Goal: Information Seeking & Learning: Learn about a topic

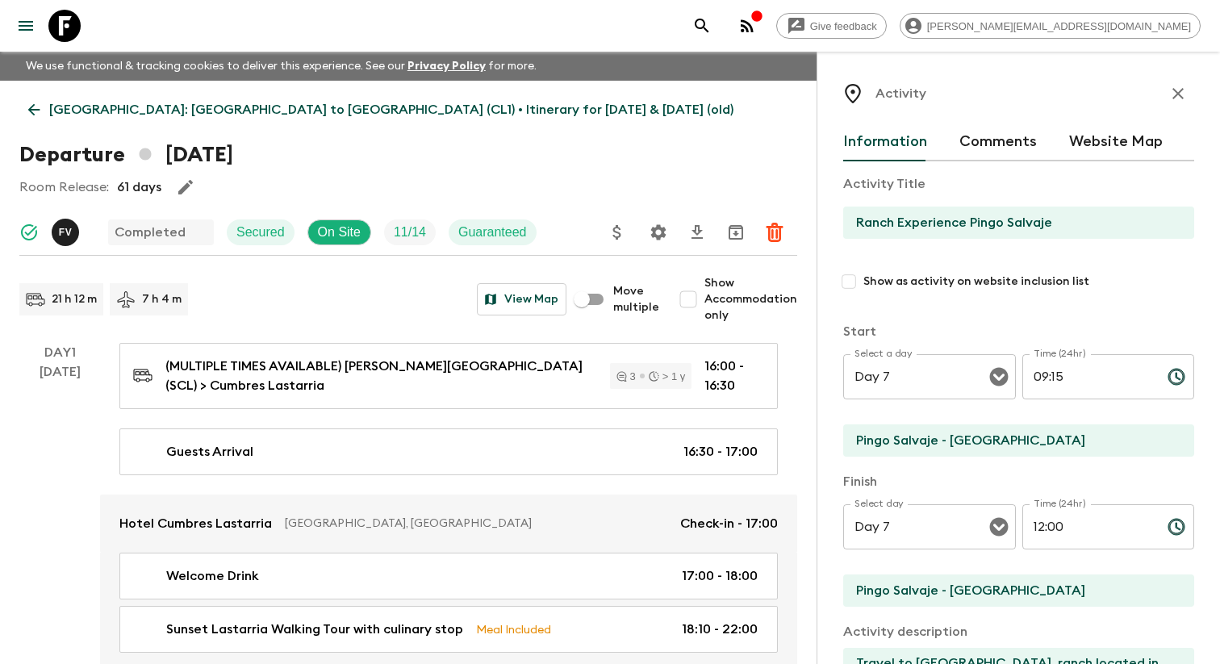
click at [15, 39] on div "Give feedback [PERSON_NAME][EMAIL_ADDRESS][DOMAIN_NAME]" at bounding box center [610, 26] width 1220 height 52
click at [25, 34] on icon "menu" at bounding box center [25, 25] width 19 height 19
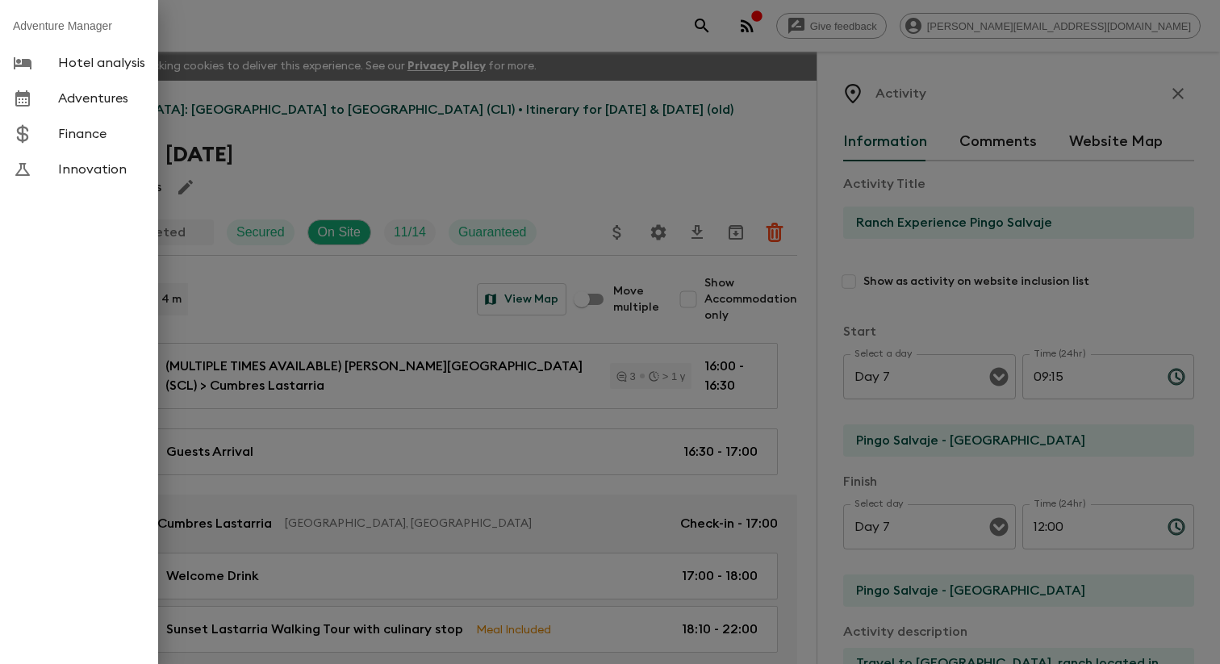
click at [86, 95] on span "Adventures" at bounding box center [101, 98] width 87 height 16
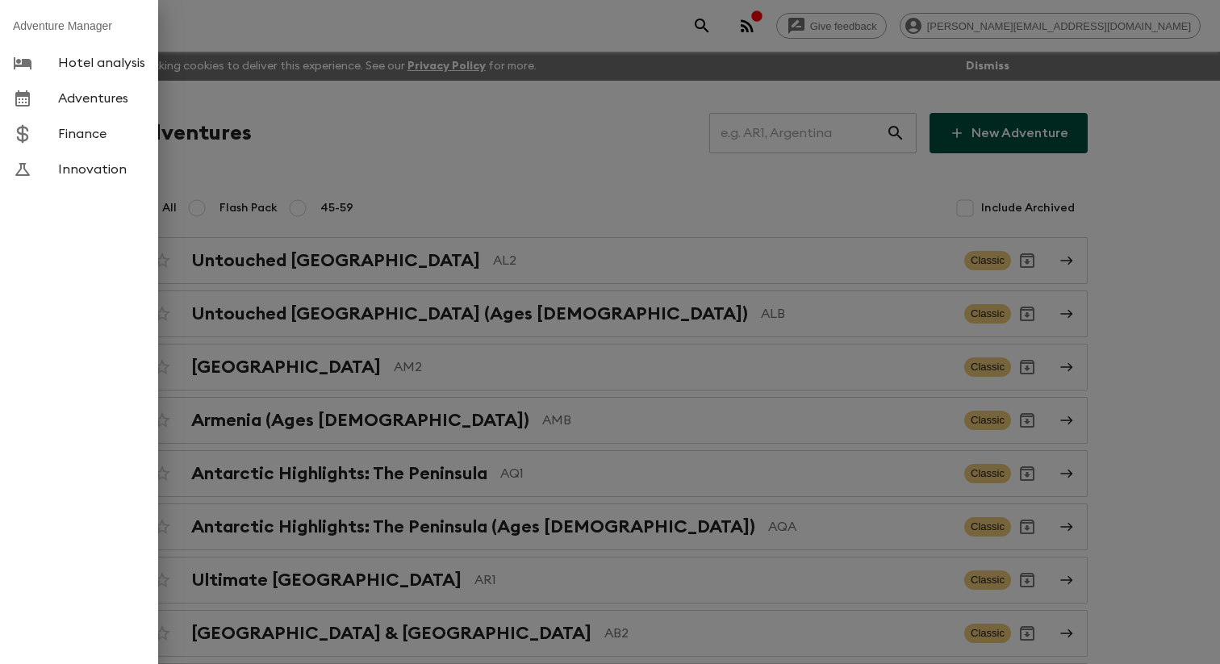
click at [412, 148] on div at bounding box center [610, 332] width 1220 height 664
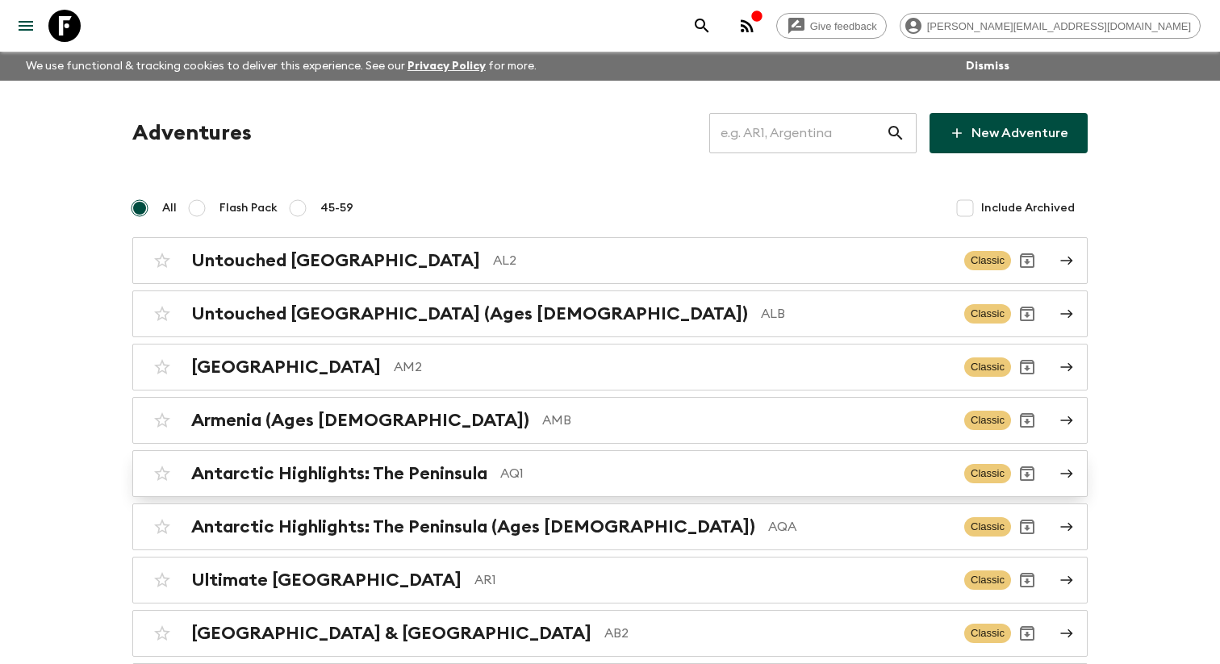
click at [389, 490] on div "Antarctic Highlights: The Peninsula AQ1 Classic" at bounding box center [578, 474] width 865 height 32
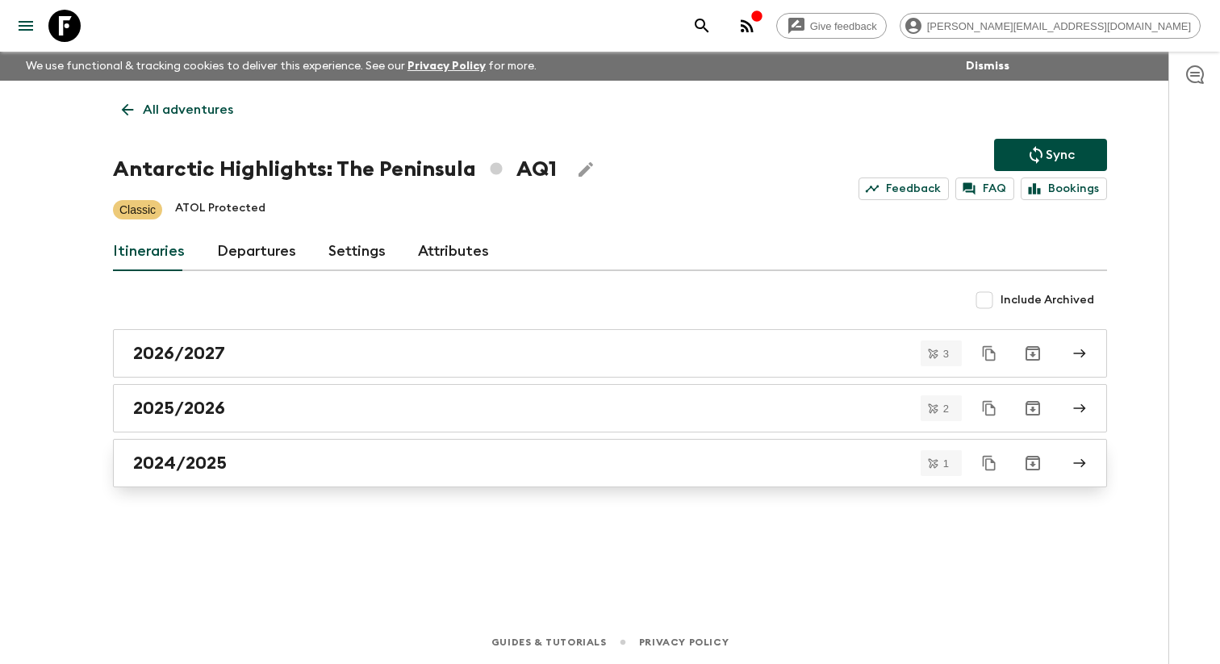
click at [274, 458] on link "2024/2025" at bounding box center [610, 463] width 994 height 48
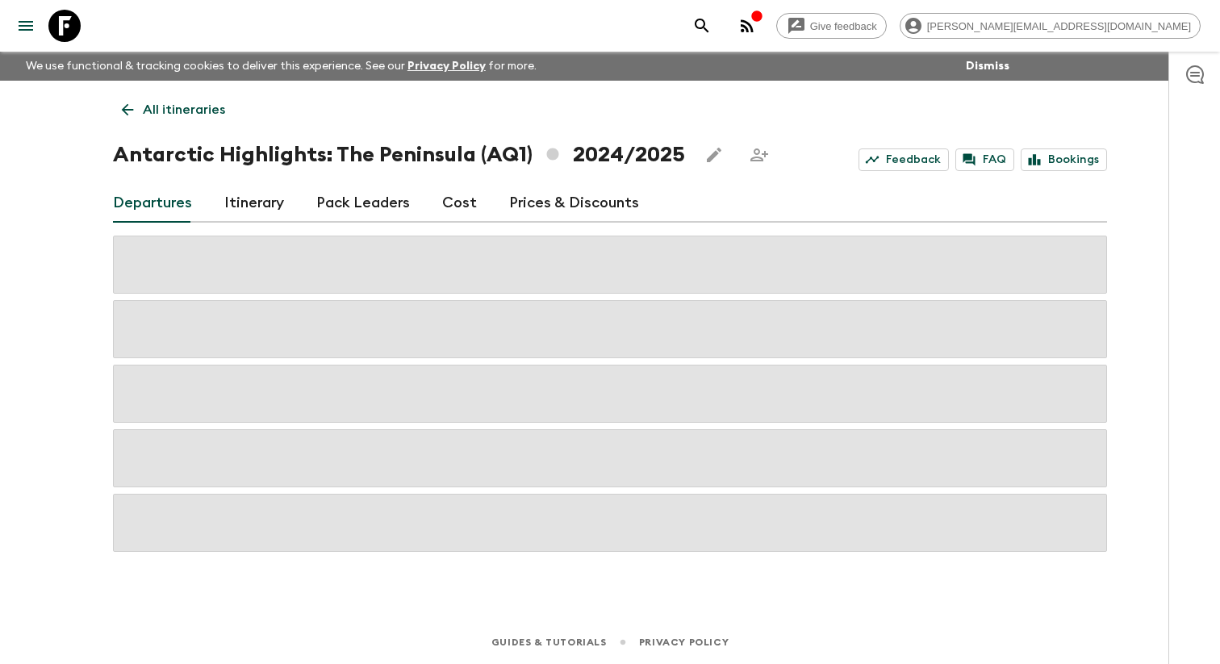
click at [264, 198] on link "Itinerary" at bounding box center [254, 203] width 60 height 39
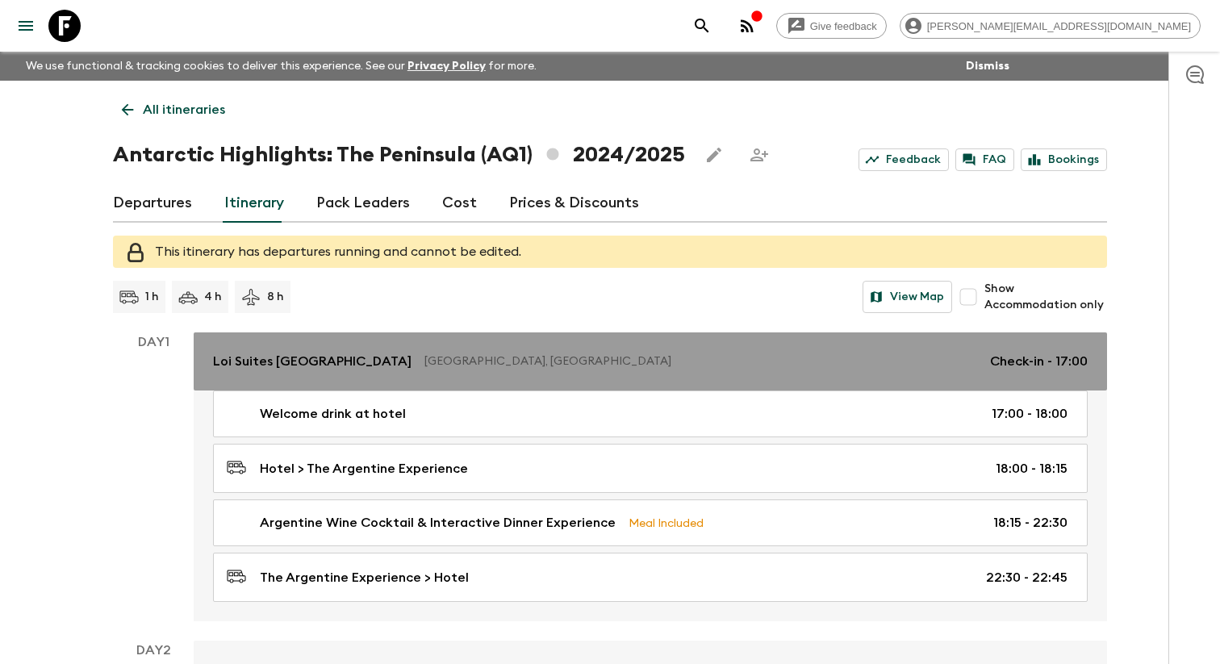
click at [387, 382] on link "Loi Suites [GEOGRAPHIC_DATA], [GEOGRAPHIC_DATA] Check-in - 17:00" at bounding box center [650, 361] width 913 height 58
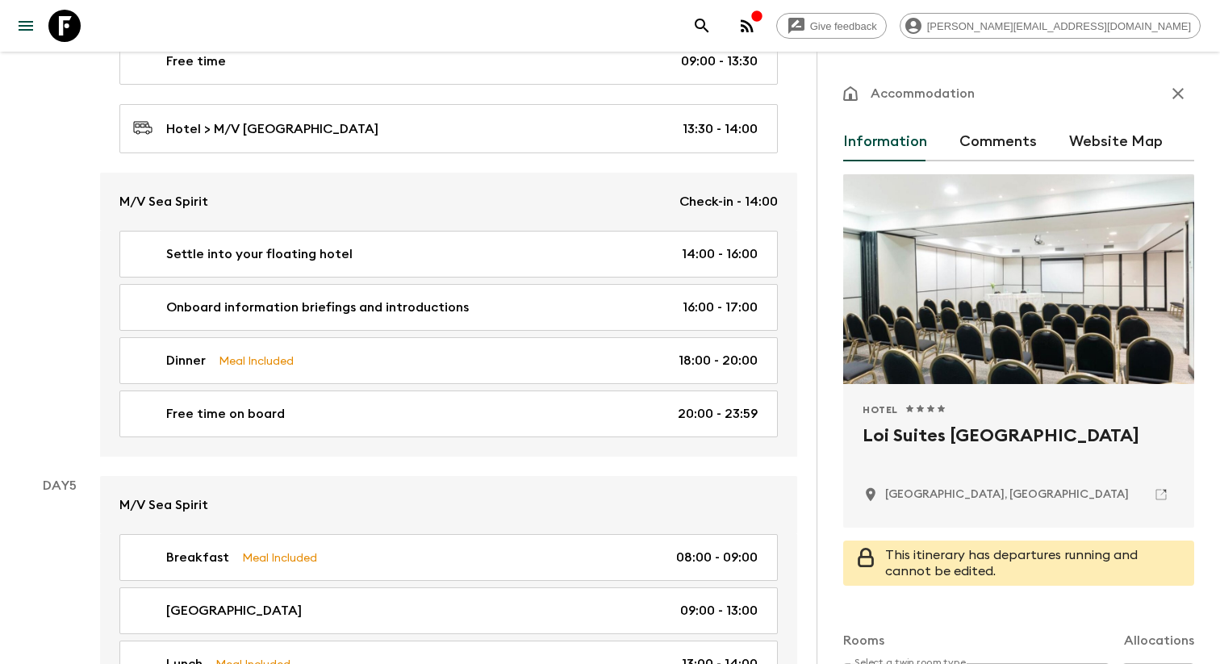
scroll to position [1592, 0]
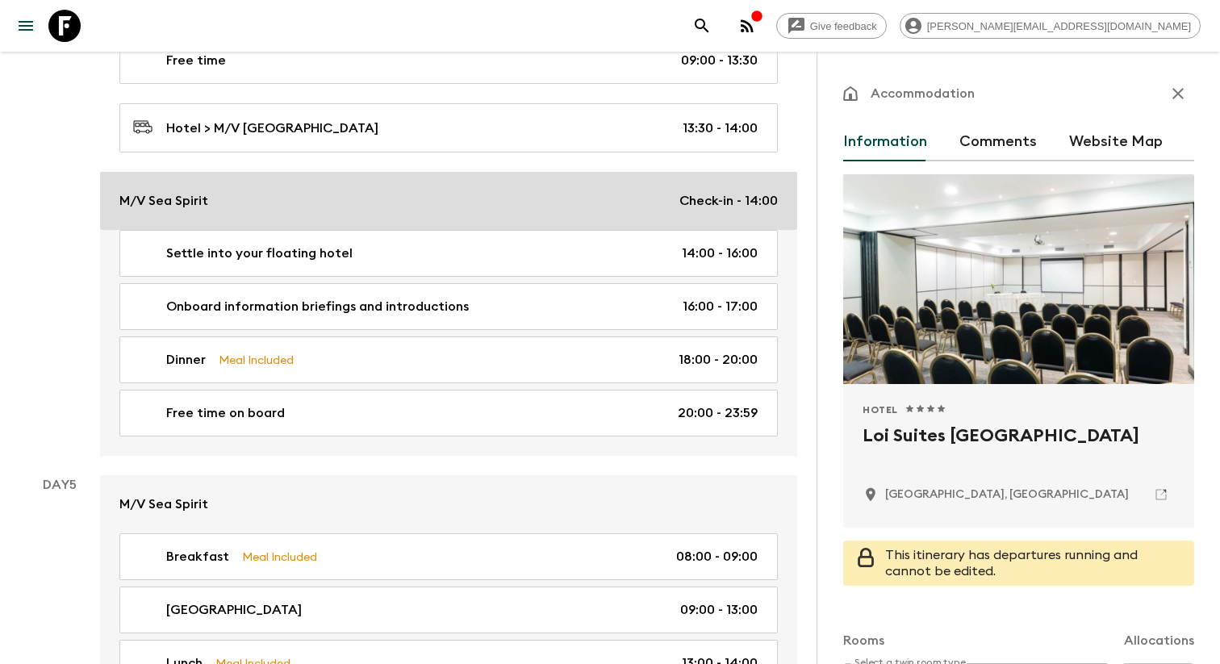
click at [424, 202] on div "M/V Sea Spirit Check-in - 14:00" at bounding box center [448, 200] width 658 height 19
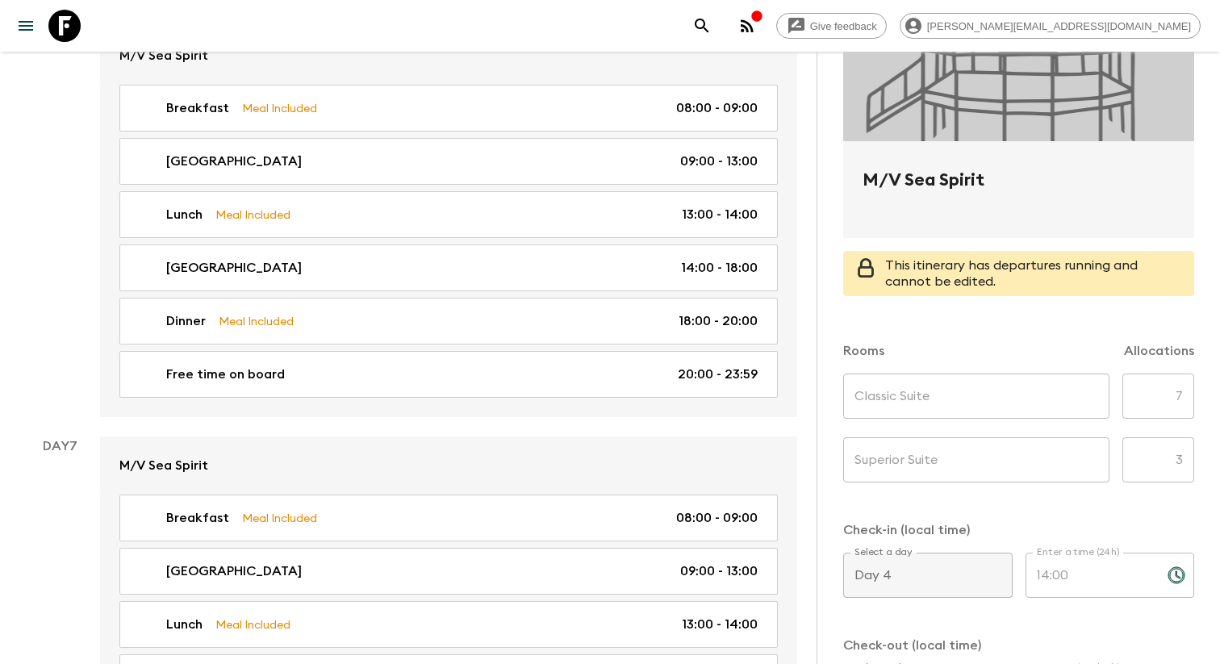
scroll to position [2531, 0]
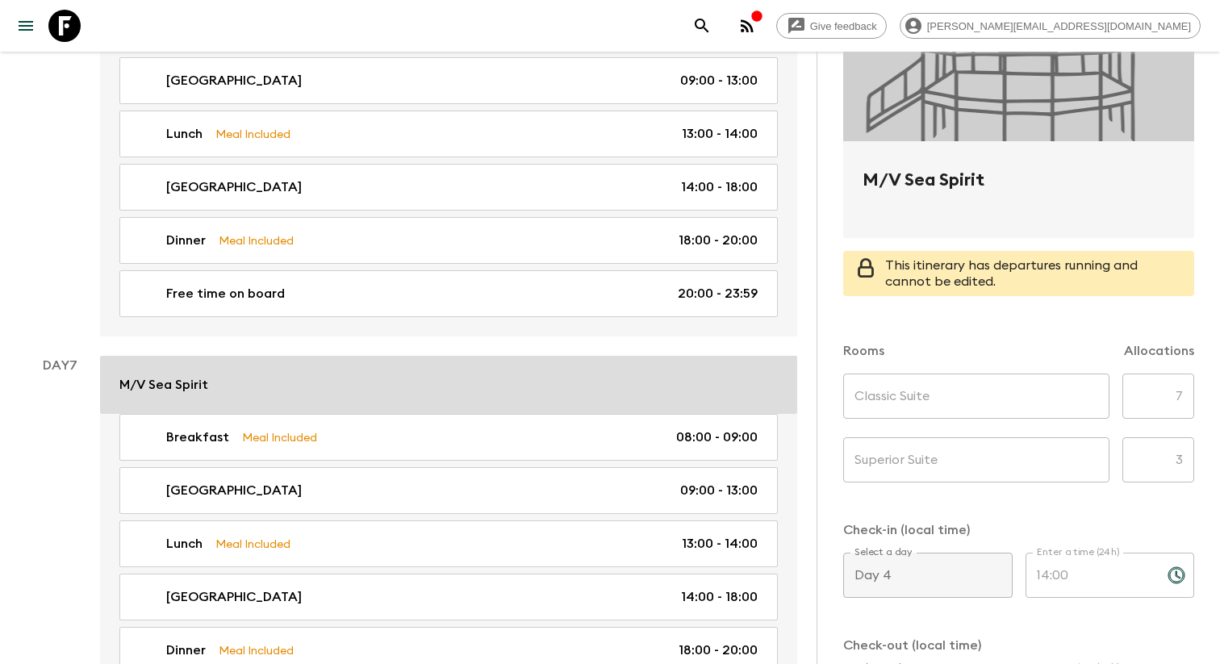
click at [593, 392] on div "M/V Sea Spirit" at bounding box center [448, 384] width 658 height 19
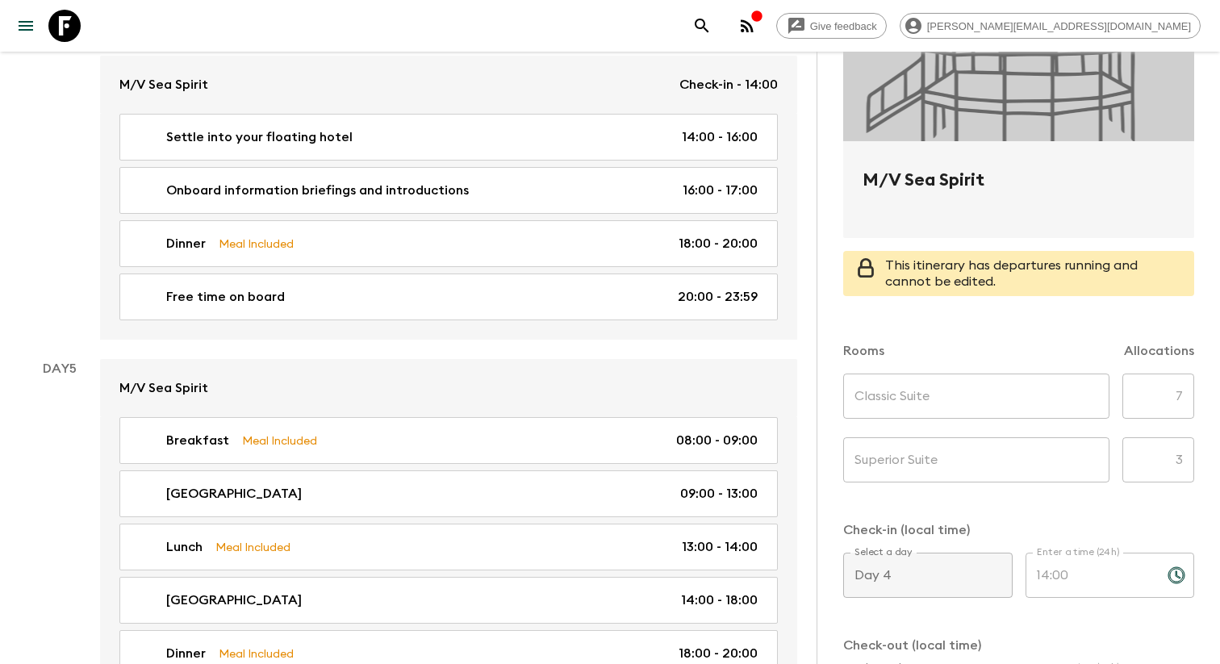
scroll to position [1707, 0]
